Goal: Information Seeking & Learning: Find contact information

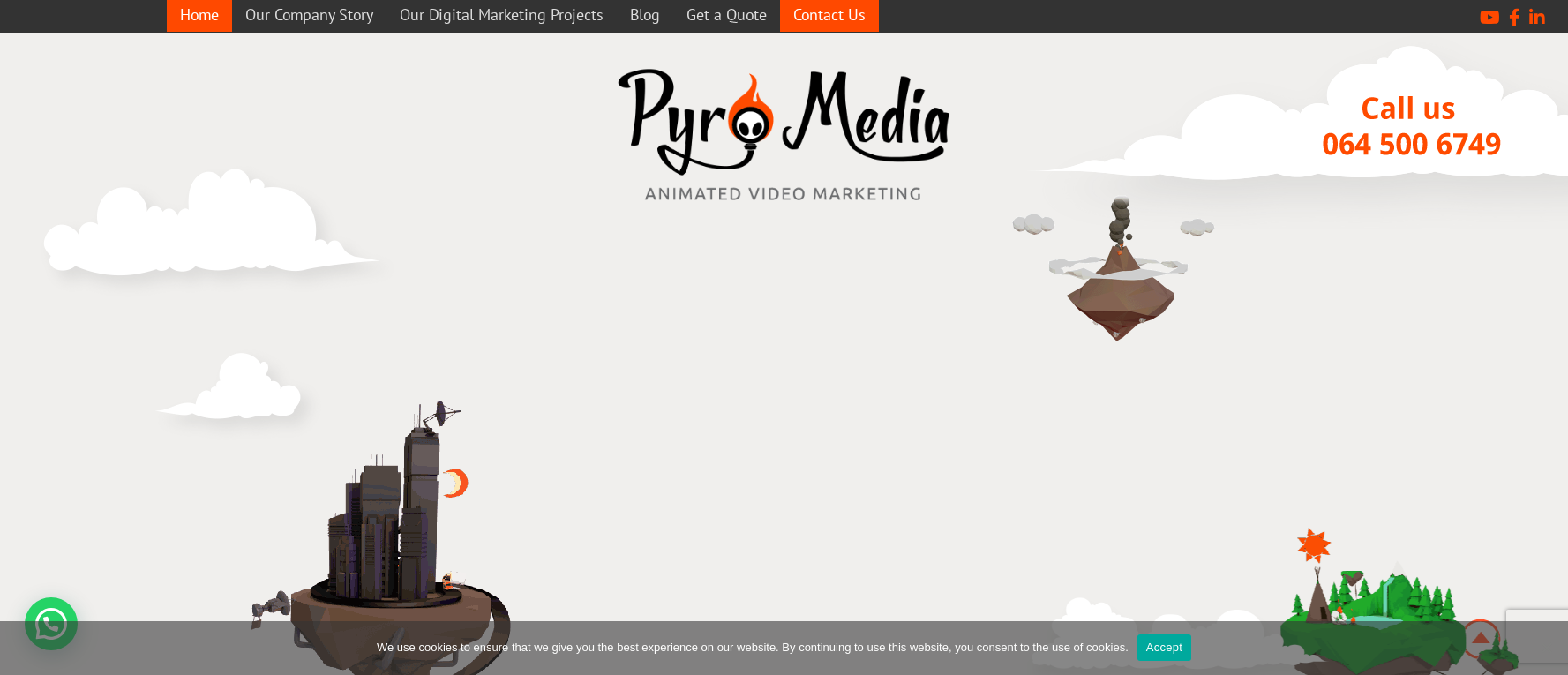
click at [843, 20] on link "Contact Us" at bounding box center [829, 14] width 98 height 34
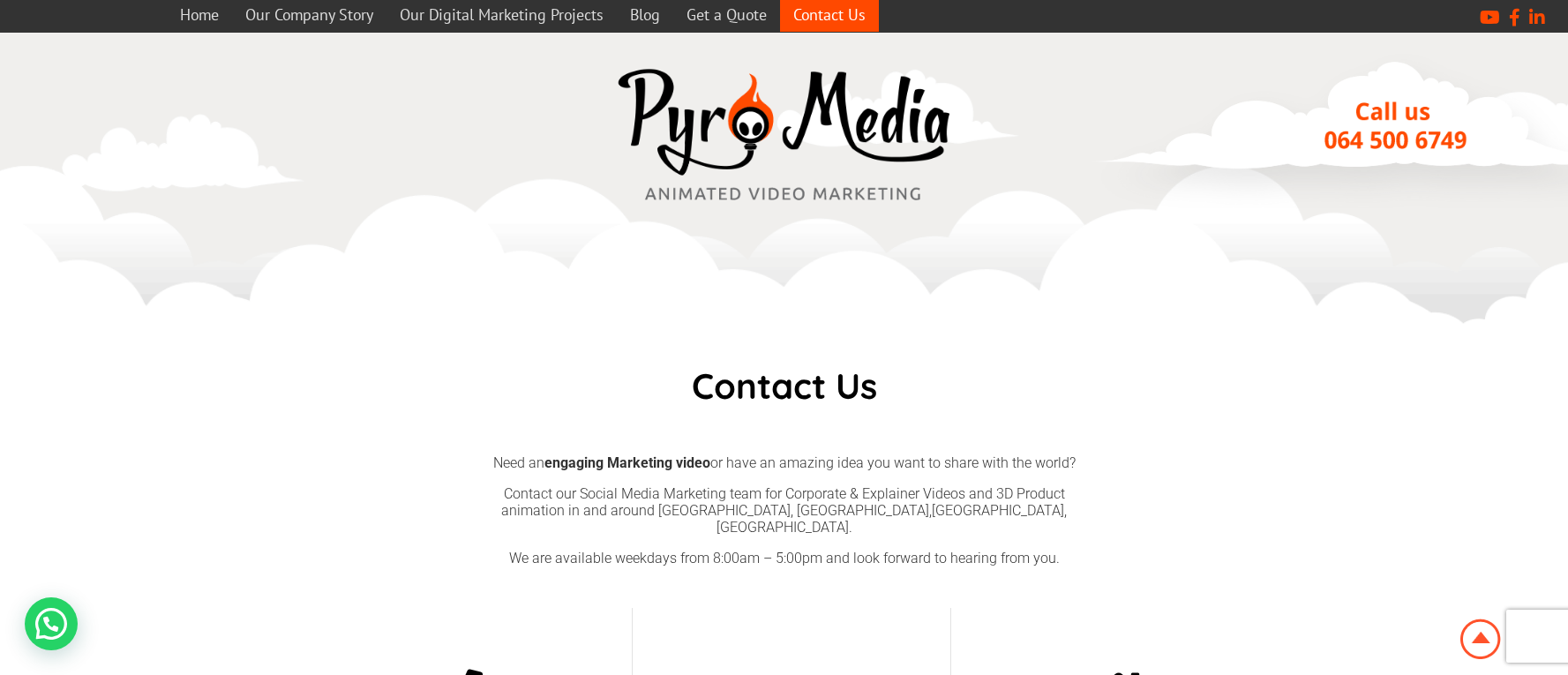
click at [837, 14] on link "Contact Us" at bounding box center [829, 14] width 98 height 34
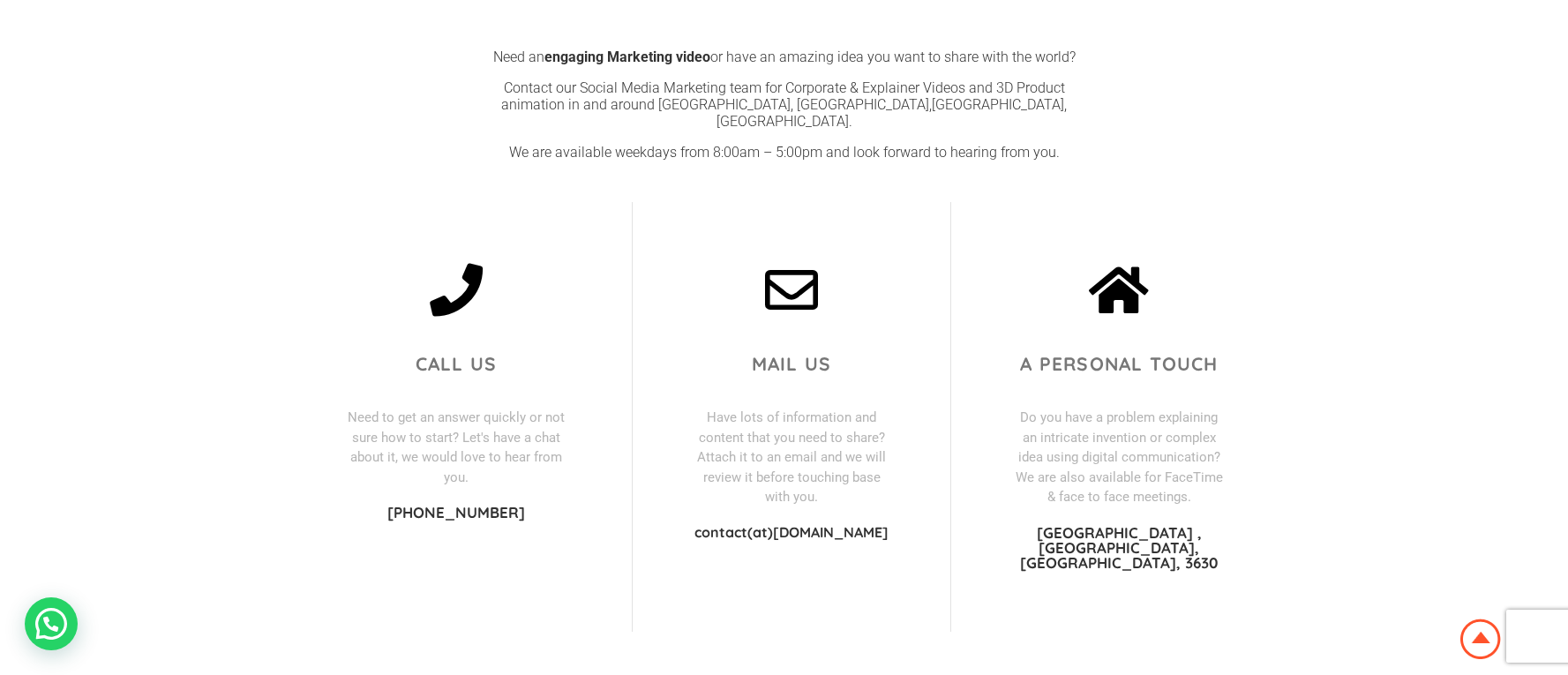
scroll to position [442, 0]
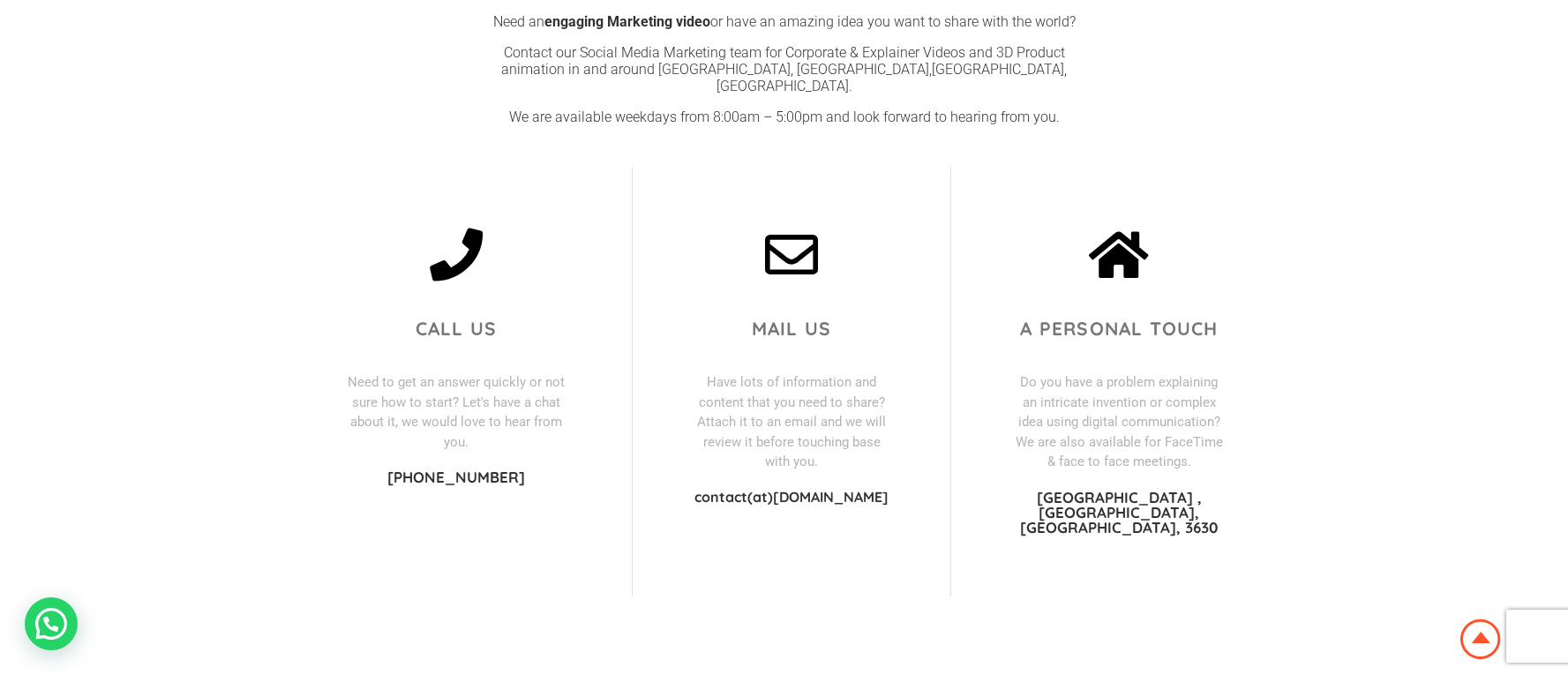
drag, startPoint x: 411, startPoint y: 462, endPoint x: 514, endPoint y: 467, distance: 103.1
click at [514, 470] on p "[PHONE_NUMBER]" at bounding box center [456, 477] width 227 height 15
copy p "27 64 500 6749"
drag, startPoint x: 697, startPoint y: 480, endPoint x: 887, endPoint y: 480, distance: 190.0
click at [887, 490] on p "contact(at)[DOMAIN_NAME]" at bounding box center [792, 496] width 195 height 14
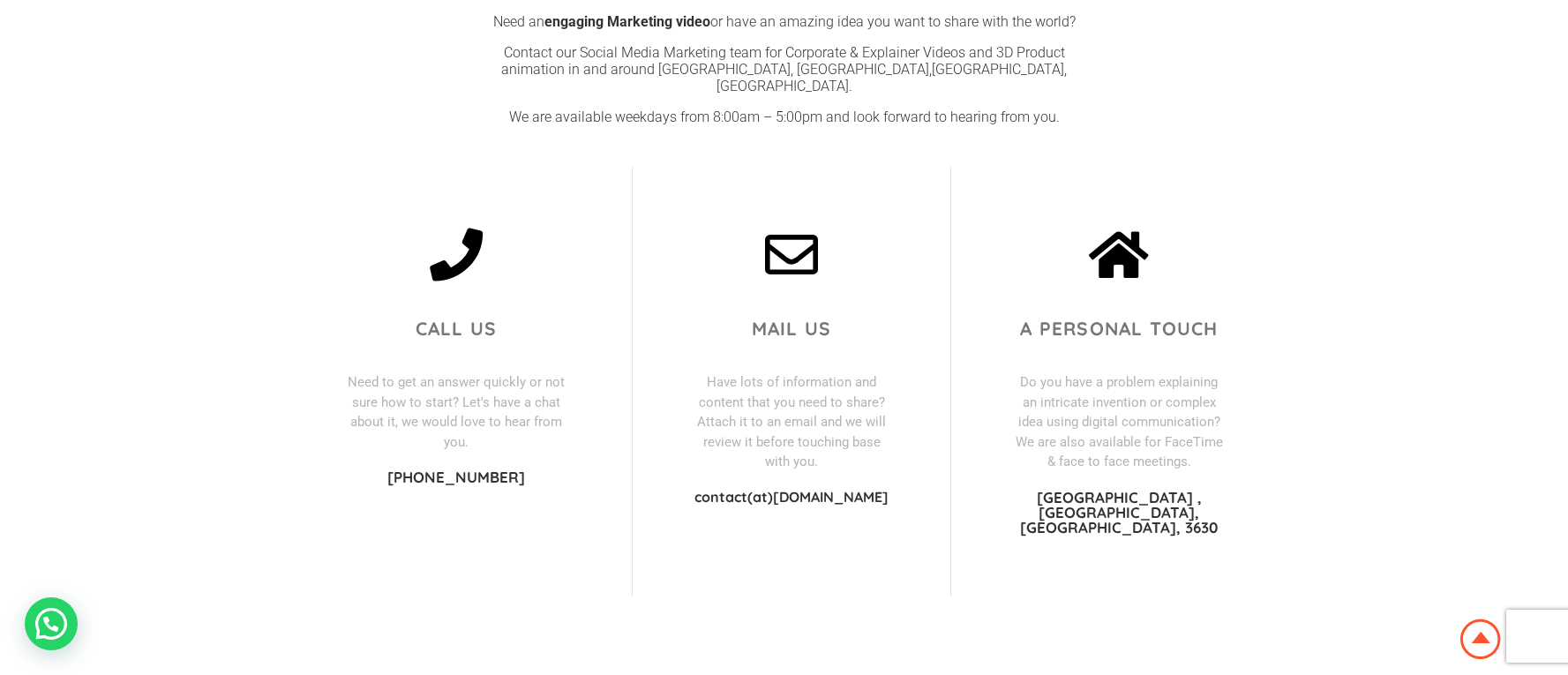
copy p "contact(at)[DOMAIN_NAME]"
